Goal: Navigation & Orientation: Find specific page/section

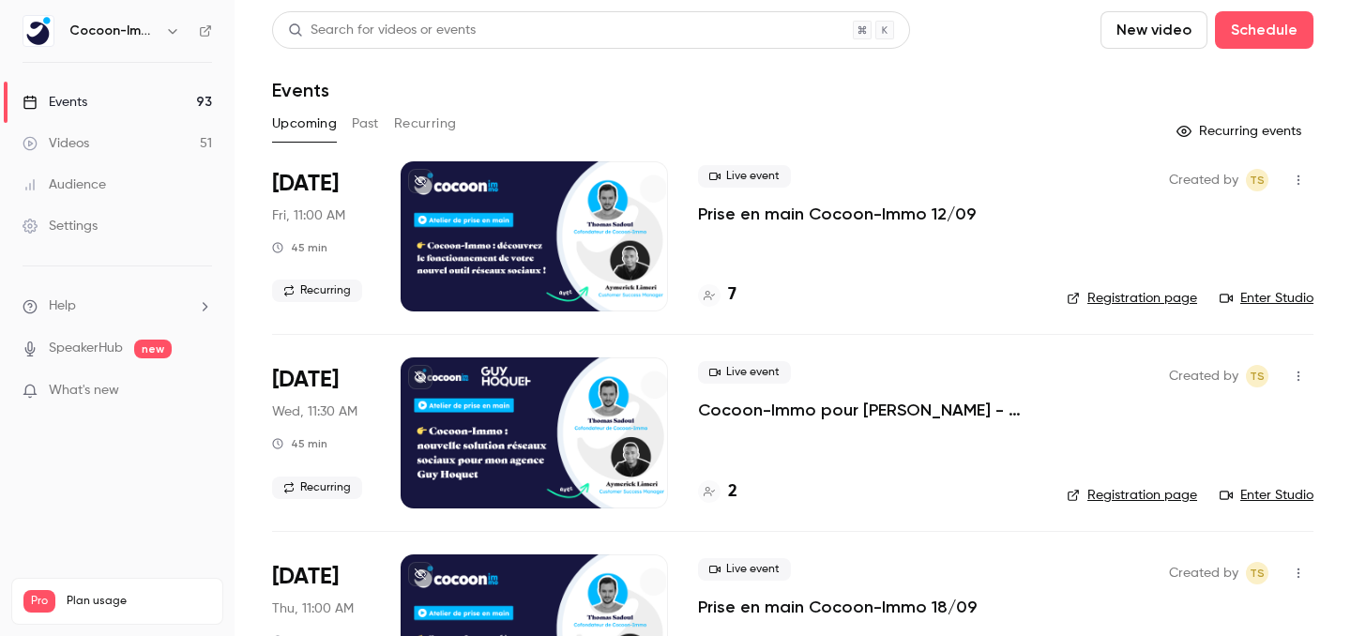
click at [71, 128] on link "Videos 51" at bounding box center [117, 143] width 235 height 41
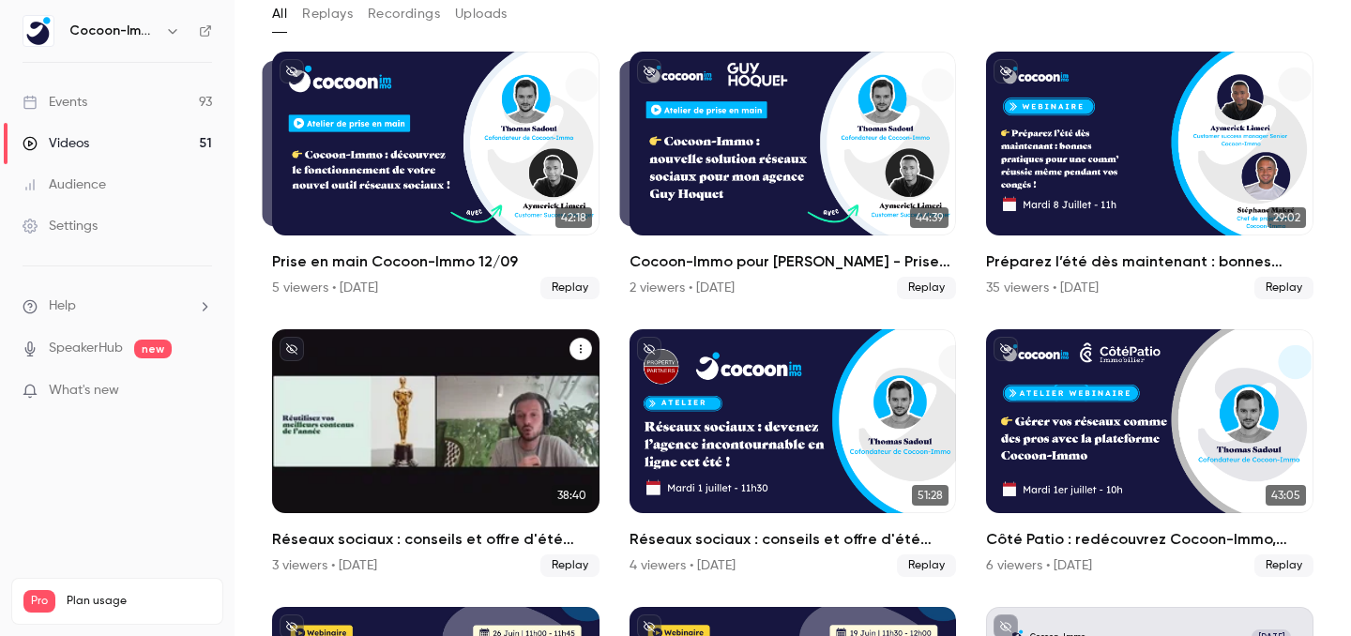
scroll to position [108, 0]
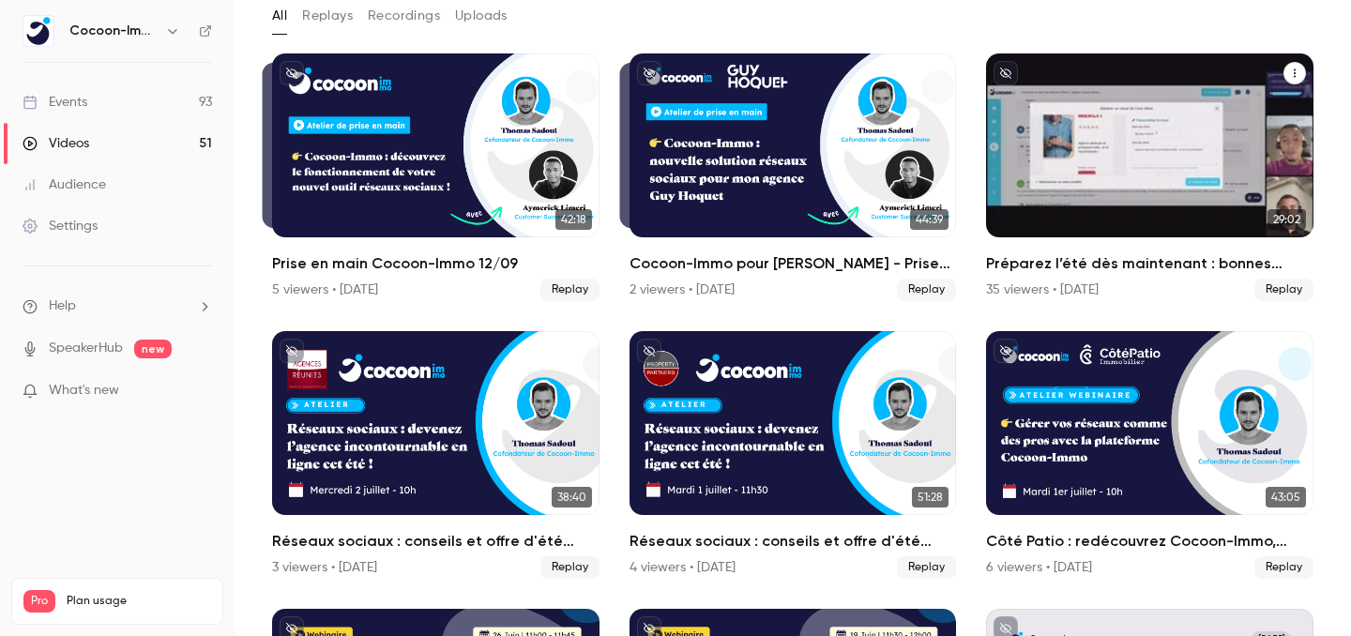
click at [1131, 197] on div "Préparez l’été dès maintenant : bonnes pratiques pour une comm’ réussie même pe…" at bounding box center [1149, 145] width 327 height 184
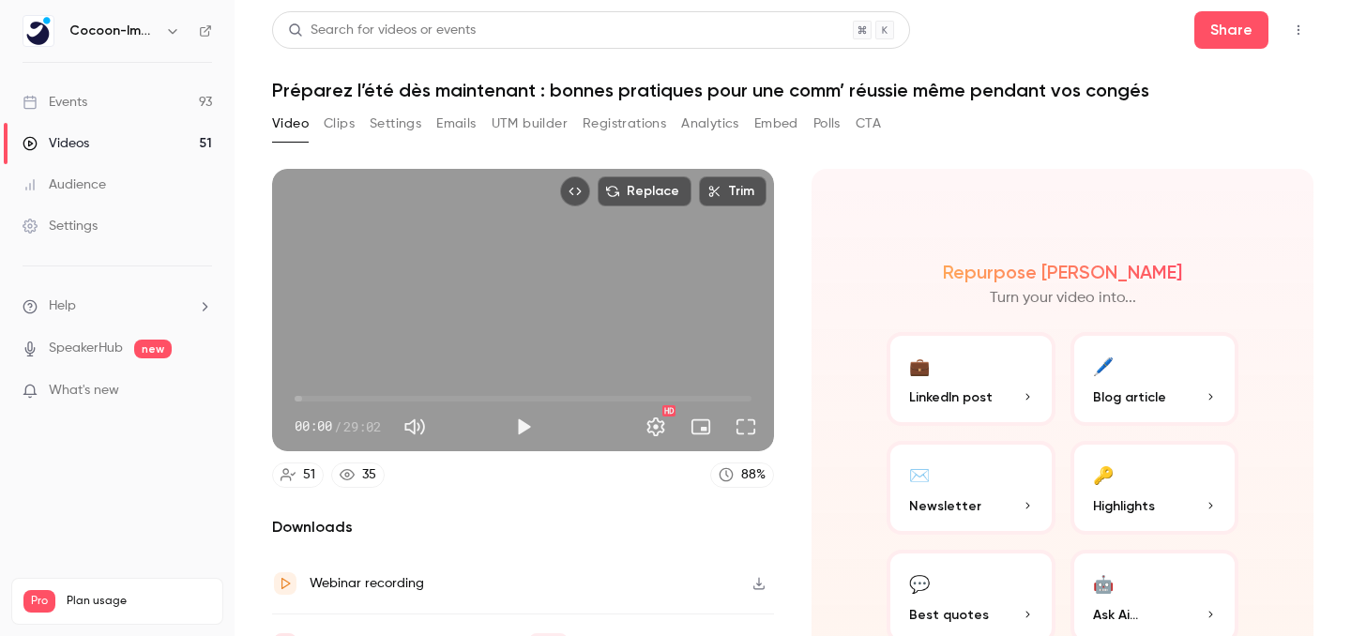
scroll to position [6, 0]
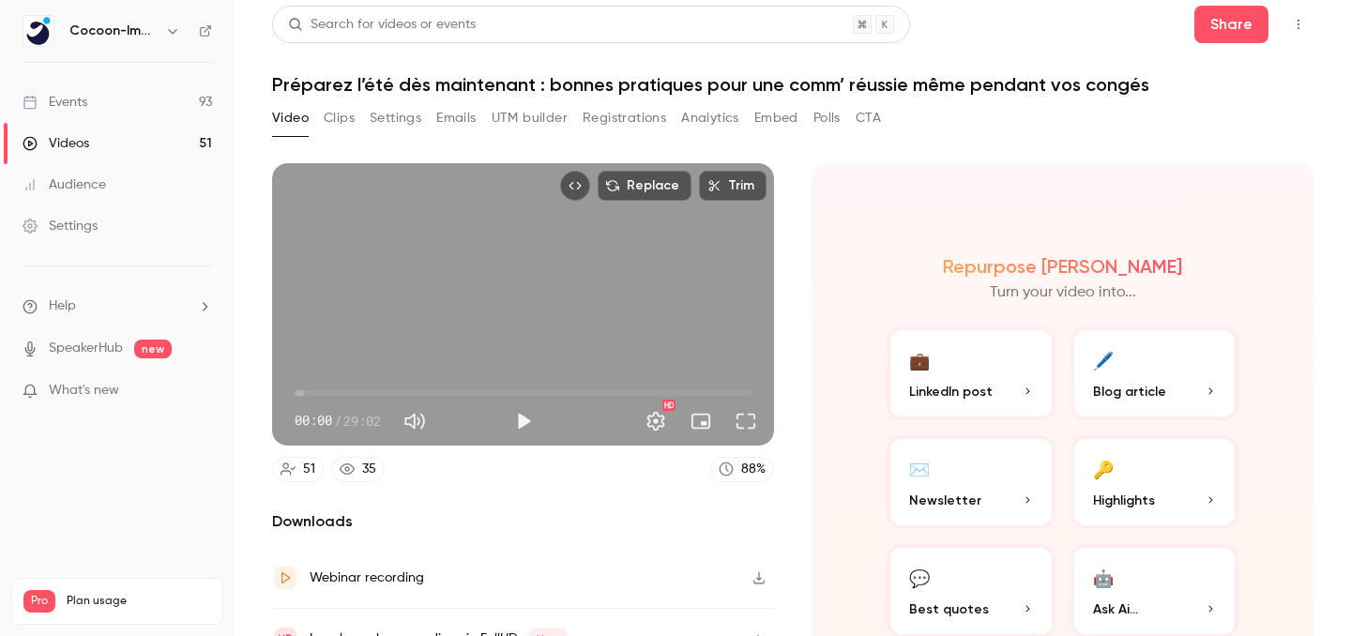
click at [346, 117] on button "Clips" at bounding box center [339, 118] width 31 height 30
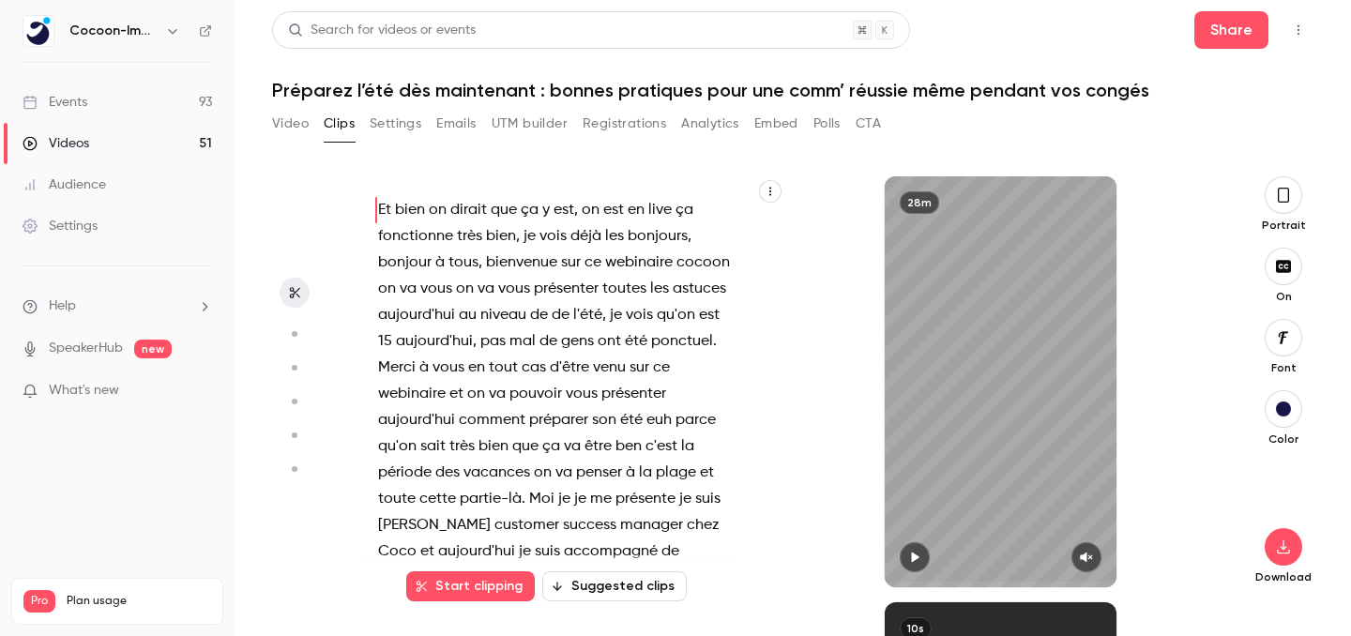
click at [393, 116] on button "Settings" at bounding box center [396, 124] width 52 height 30
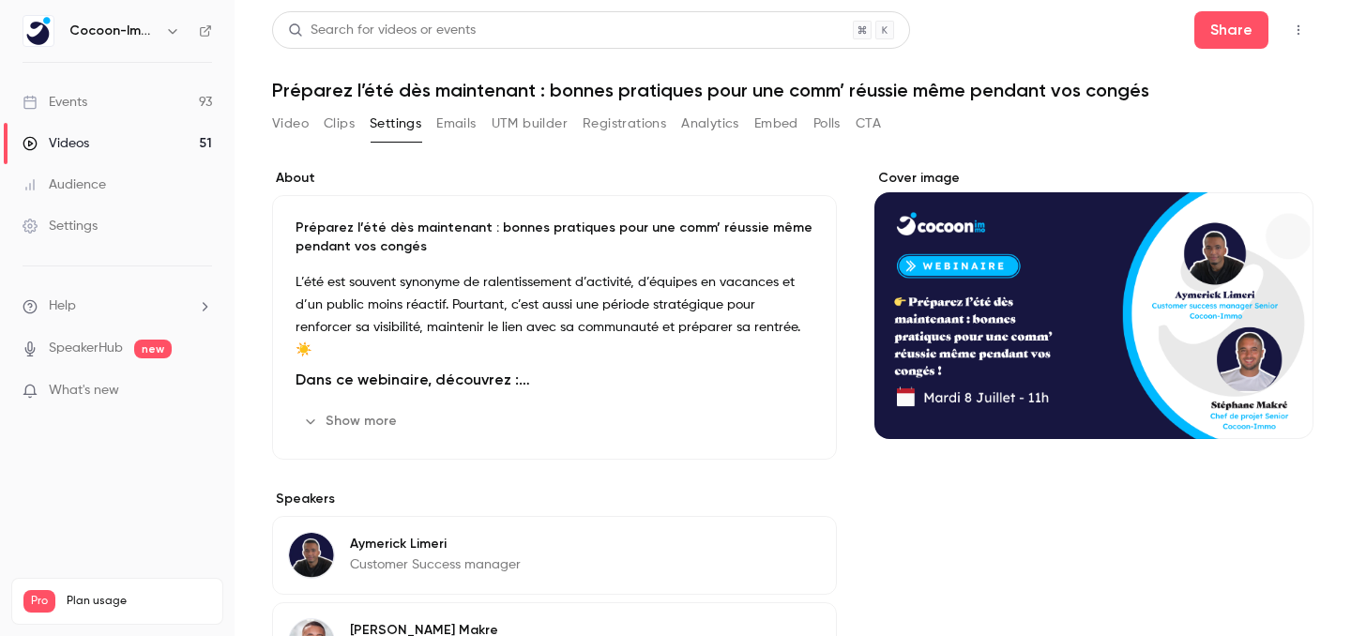
click at [82, 100] on div "Events" at bounding box center [55, 102] width 65 height 19
